Goal: Information Seeking & Learning: Learn about a topic

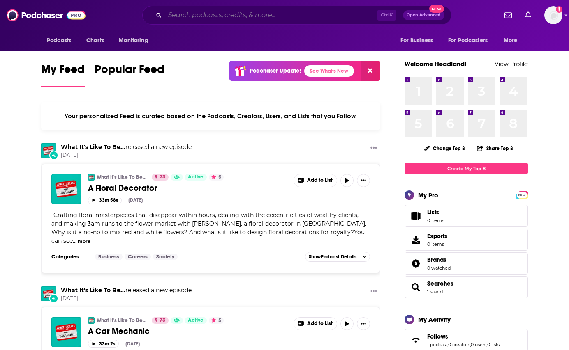
click at [357, 19] on input "Search podcasts, credits, & more..." at bounding box center [271, 15] width 212 height 13
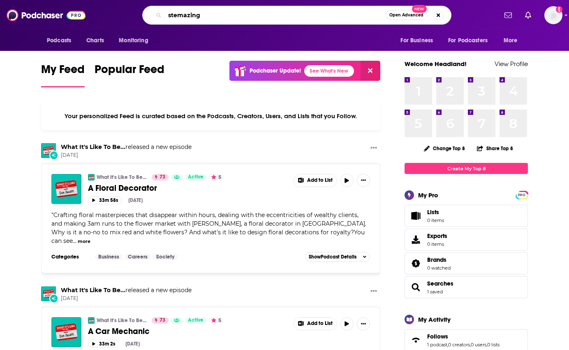
type input "stemazing"
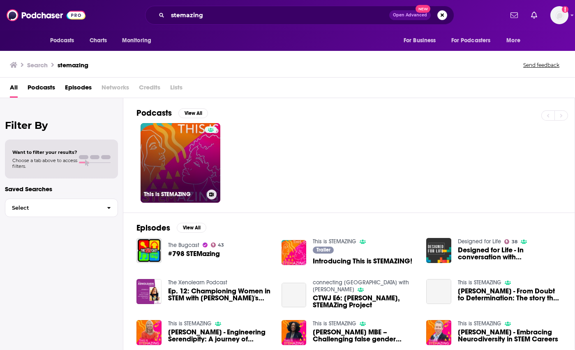
click at [169, 164] on link "This is STEMAZING" at bounding box center [181, 163] width 80 height 80
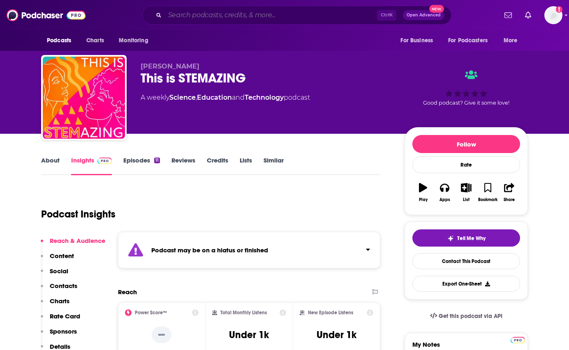
click at [317, 12] on input "Search podcasts, credits, & more..." at bounding box center [271, 15] width 212 height 13
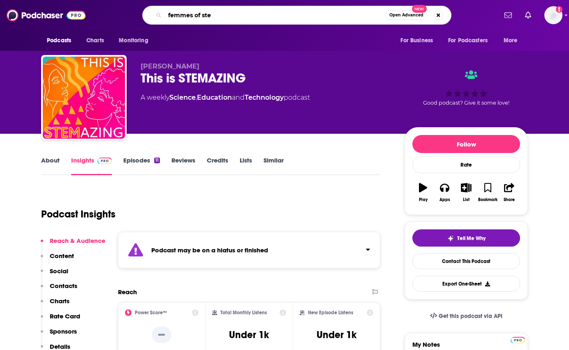
type input "femmes of stem"
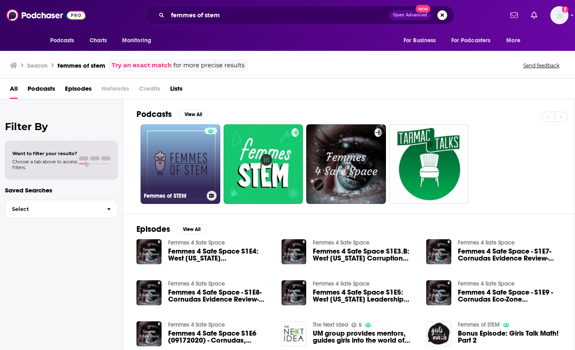
click at [184, 174] on link "Femmes of STEM" at bounding box center [181, 164] width 80 height 80
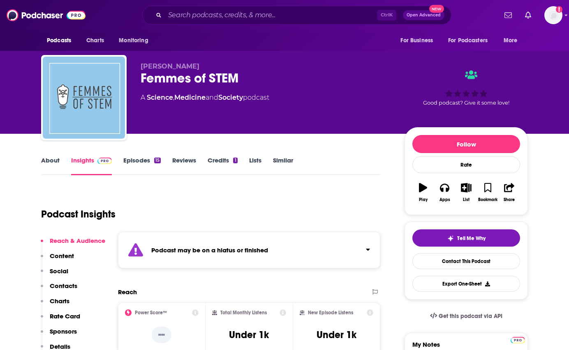
click at [136, 160] on link "Episodes 15" at bounding box center [141, 166] width 37 height 19
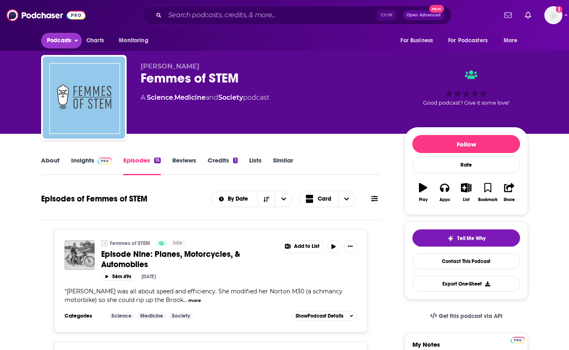
click at [78, 40] on icon "open menu" at bounding box center [76, 41] width 3 height 2
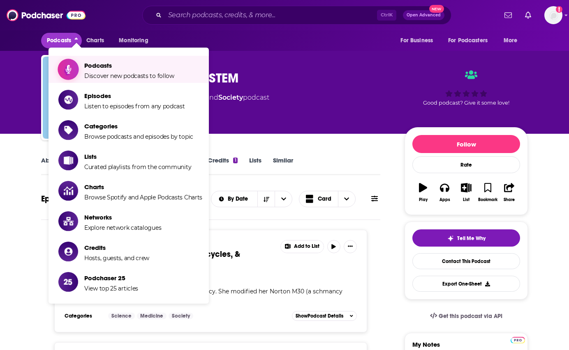
click at [94, 62] on span "Podcasts" at bounding box center [129, 66] width 90 height 8
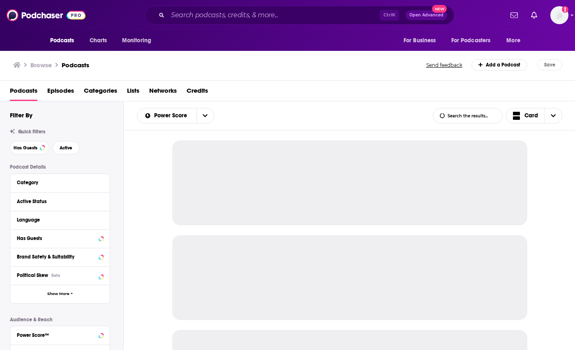
scroll to position [41, 0]
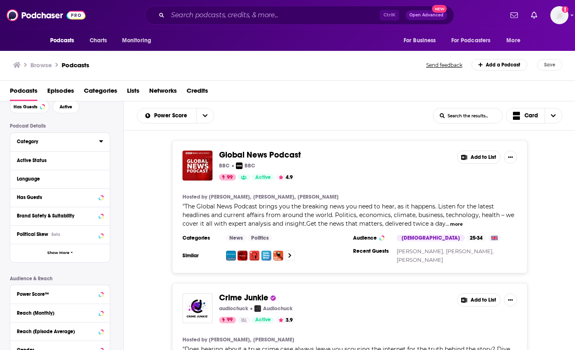
click at [64, 144] on div "Category" at bounding box center [55, 142] width 77 height 6
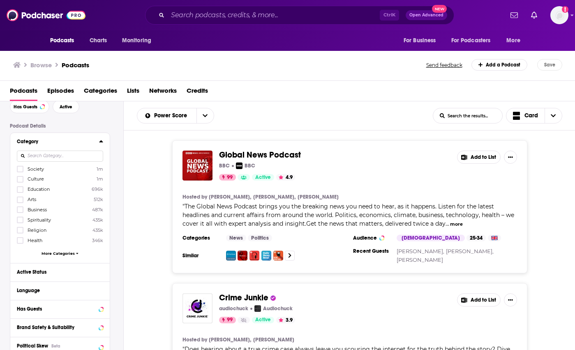
click at [62, 251] on span "More Categories" at bounding box center [57, 253] width 33 height 5
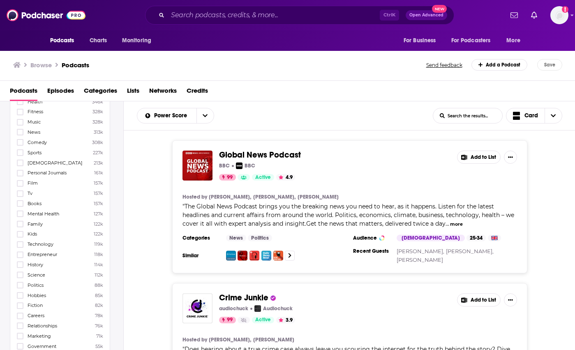
scroll to position [205, 0]
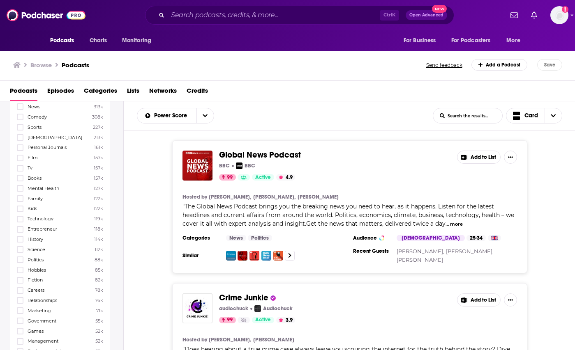
click at [40, 249] on span "Science" at bounding box center [37, 250] width 18 height 6
click at [20, 252] on input "multiSelectOption-science-24" at bounding box center [20, 252] width 0 height 0
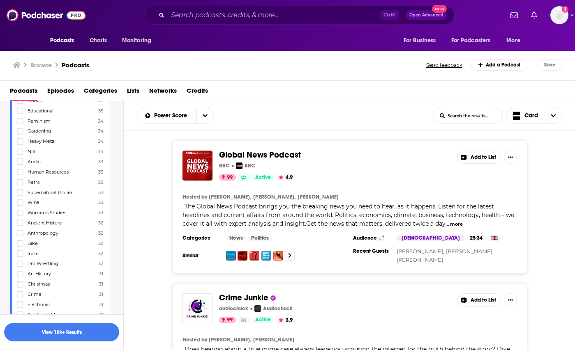
scroll to position [2712, 0]
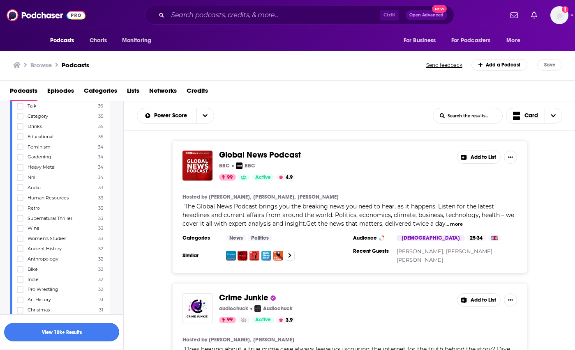
click at [50, 330] on button "View 10k+ Results" at bounding box center [61, 332] width 115 height 18
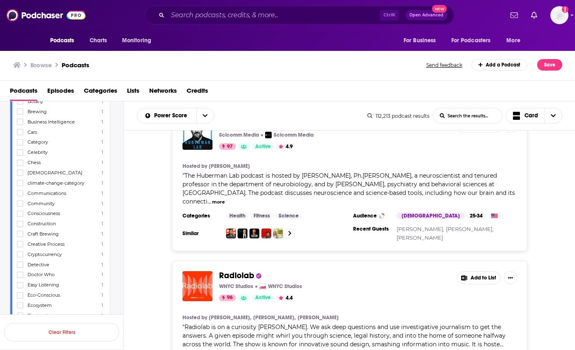
scroll to position [82, 0]
